Goal: Ask a question: Seek information or help from site administrators or community

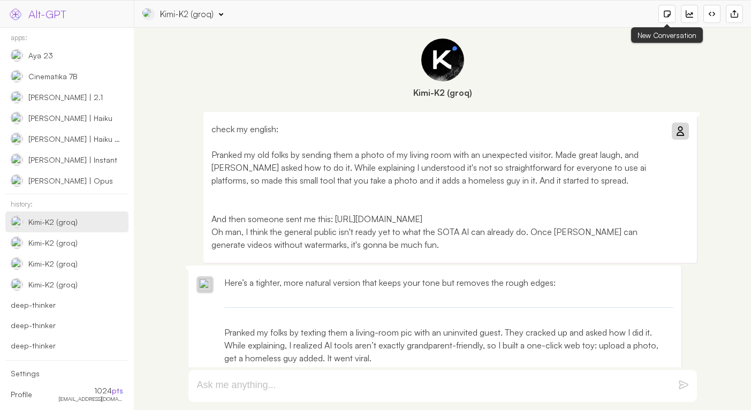
click at [673, 13] on div at bounding box center [667, 14] width 17 height 18
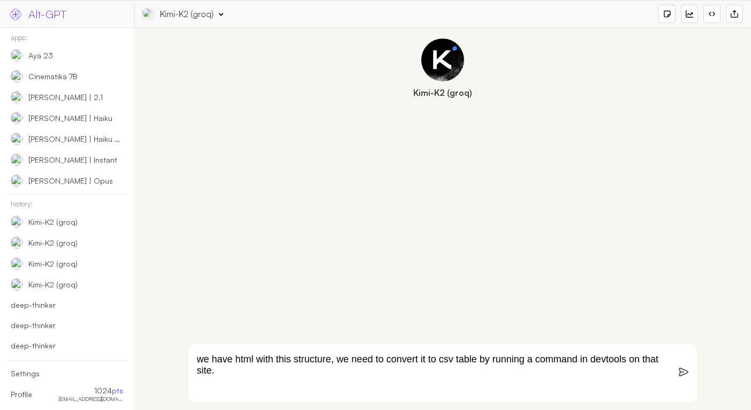
paste textarea "<div _ngcontent-dnc-c146="" infinite-scroll=""> <div _ngcontent-dnc-c146="" rol…"
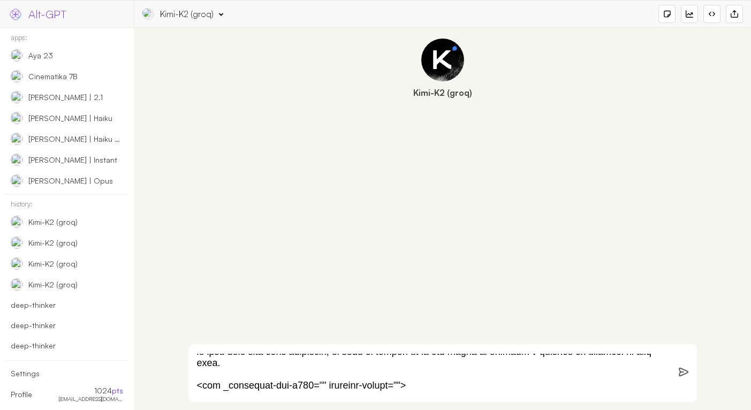
scroll to position [51821, 0]
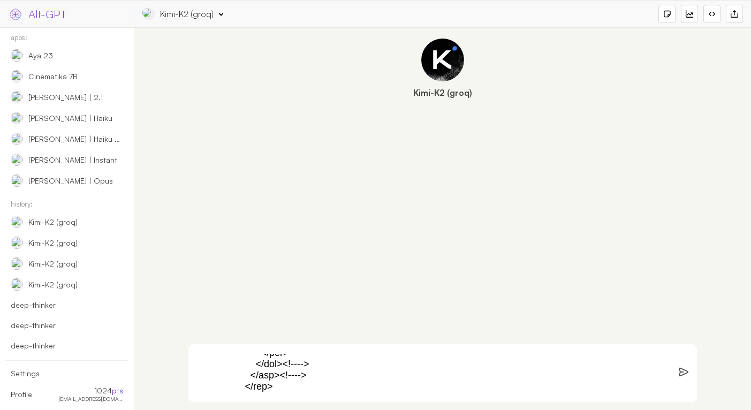
type textarea "we have html with this structure, we need to convert it to csv table by running…"
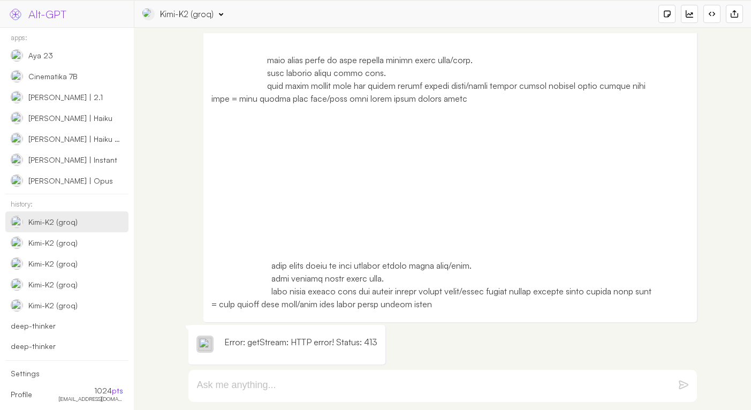
select select "groq"
select select "moonshotai/kimi-k2-instruct"
click at [173, 17] on div "Kimi-K2 (groq)" at bounding box center [187, 14] width 54 height 12
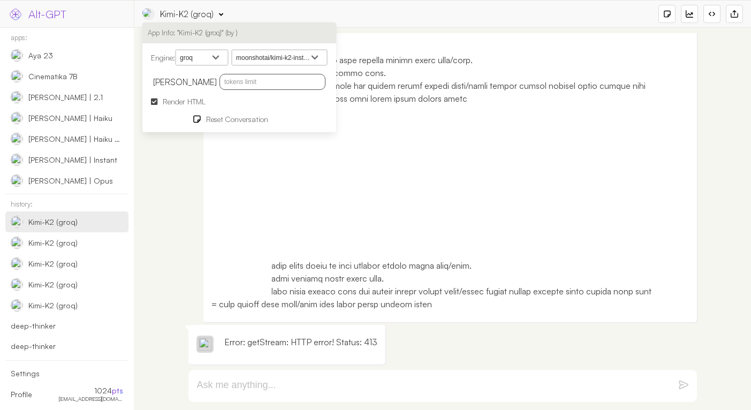
click at [173, 100] on span "Render HTML" at bounding box center [184, 101] width 43 height 9
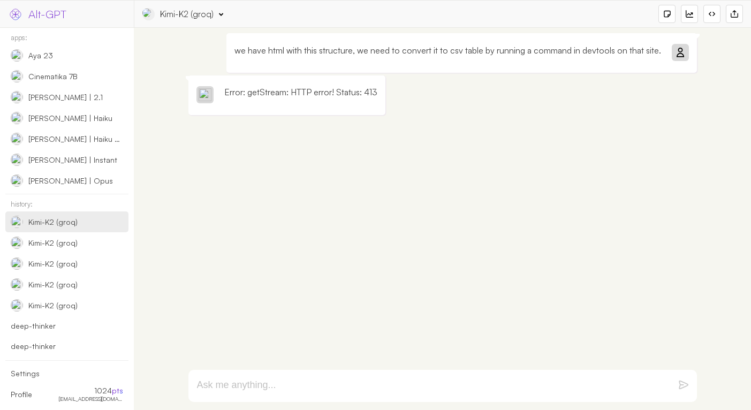
scroll to position [0, 0]
click at [184, 21] on div "Kimi-K2 (groq) App Info: "Kimi-K2 (groq)" (by ) Engine: openai google anthropic…" at bounding box center [442, 14] width 601 height 18
click at [189, 6] on div "Kimi-K2 (groq) App Info: "Kimi-K2 (groq)" (by ) Engine: openai google anthropic…" at bounding box center [442, 14] width 601 height 18
click at [189, 18] on div "Kimi-K2 (groq)" at bounding box center [187, 14] width 54 height 12
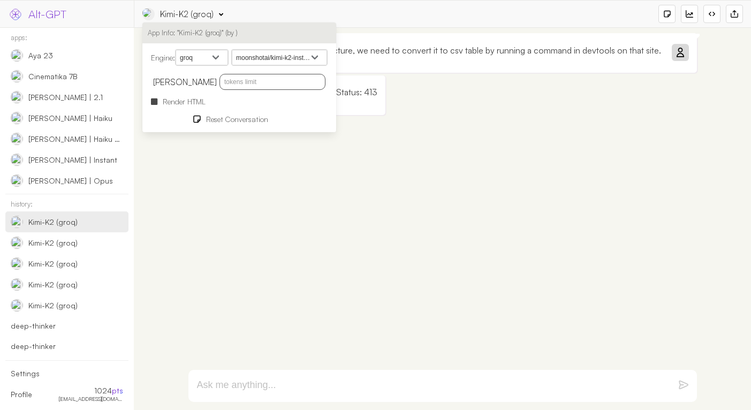
click at [253, 87] on input "text" at bounding box center [273, 82] width 106 height 16
click at [387, 73] on div "we have html with this structure, we need to convert it to csv table by running…" at bounding box center [462, 53] width 471 height 40
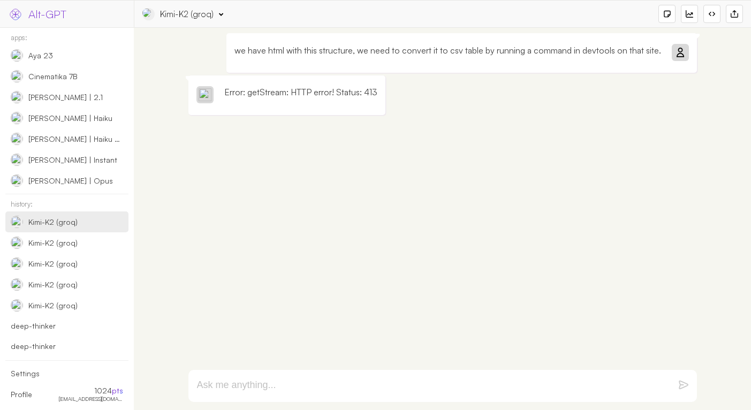
click at [398, 57] on p "we have html with this structure, we need to convert it to csv table by running…" at bounding box center [448, 50] width 427 height 13
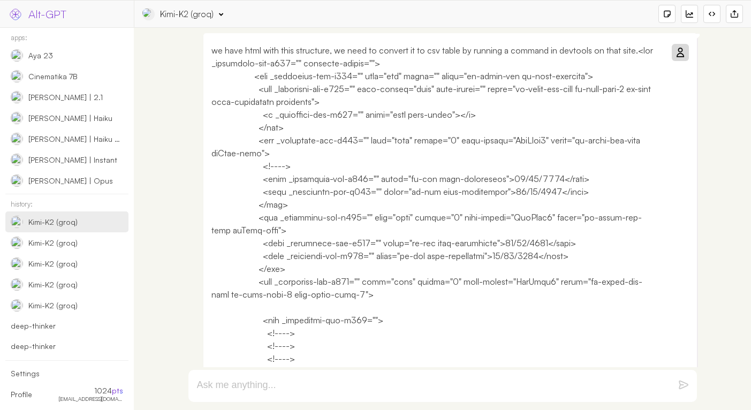
click at [681, 59] on div at bounding box center [680, 52] width 17 height 17
click at [681, 58] on div at bounding box center [680, 52] width 13 height 13
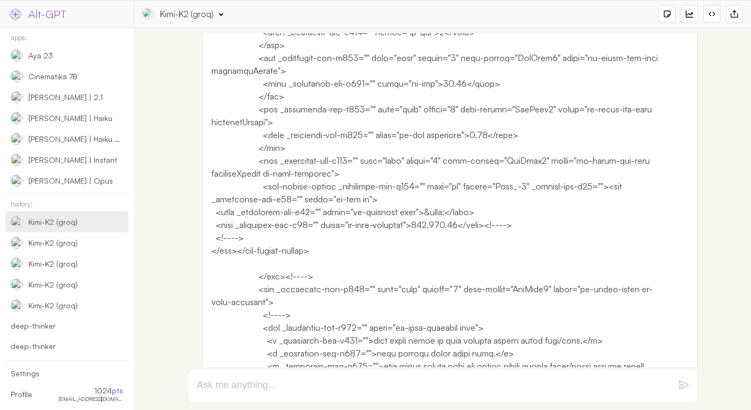
scroll to position [54729, 0]
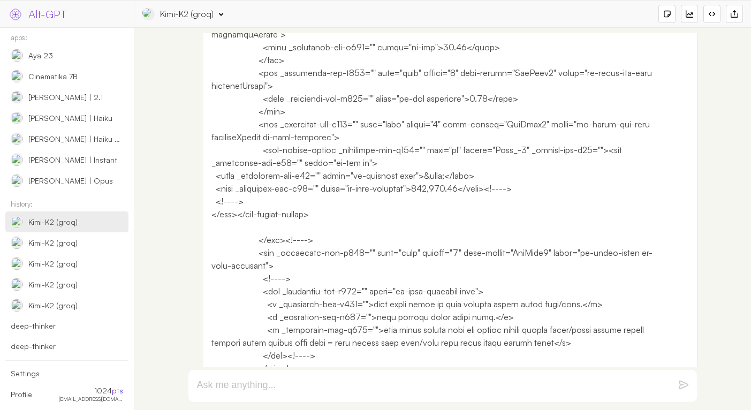
click at [198, 18] on div "Kimi-K2 (groq)" at bounding box center [187, 14] width 54 height 12
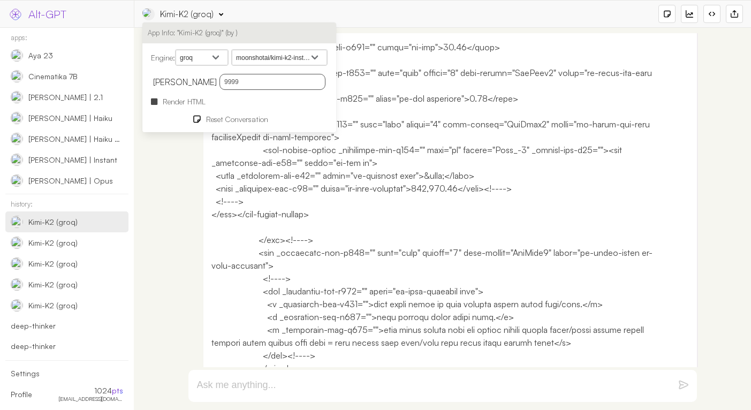
click at [225, 84] on input "9999" at bounding box center [273, 82] width 106 height 16
type input "99990"
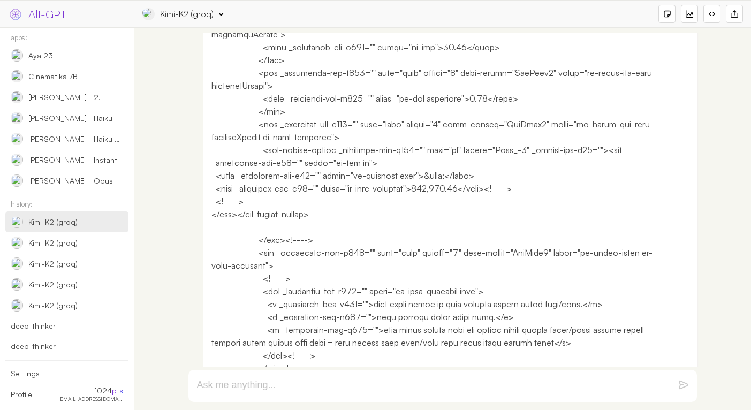
scroll to position [0, 0]
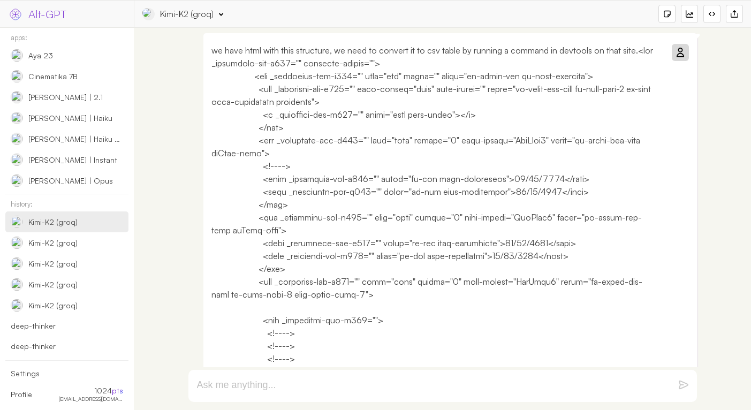
click at [676, 56] on icon at bounding box center [680, 52] width 9 height 9
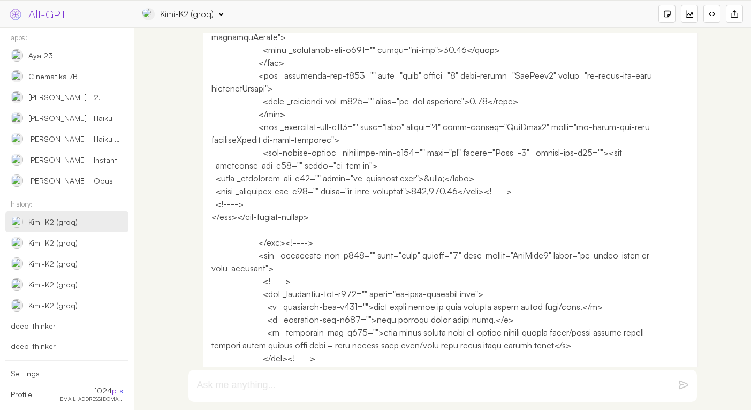
scroll to position [54729, 0]
